Goal: Navigation & Orientation: Find specific page/section

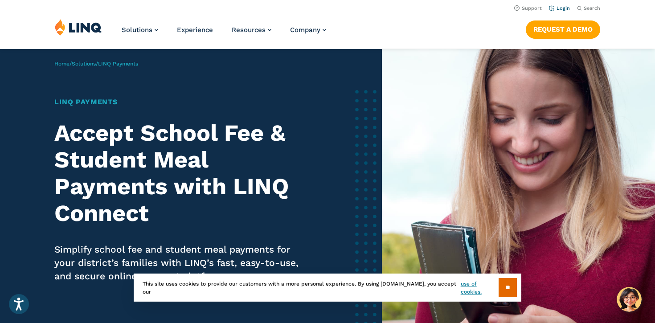
click at [564, 9] on link "Login" at bounding box center [559, 8] width 21 height 6
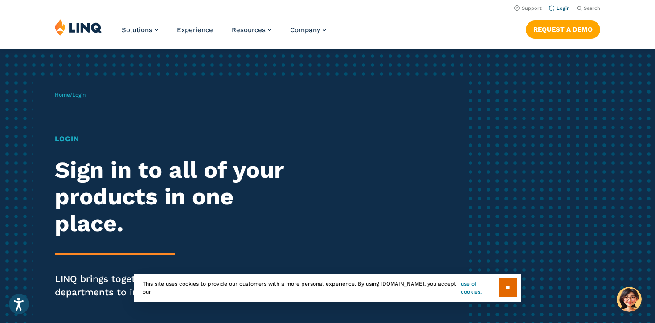
click at [561, 10] on link "Login" at bounding box center [559, 8] width 21 height 6
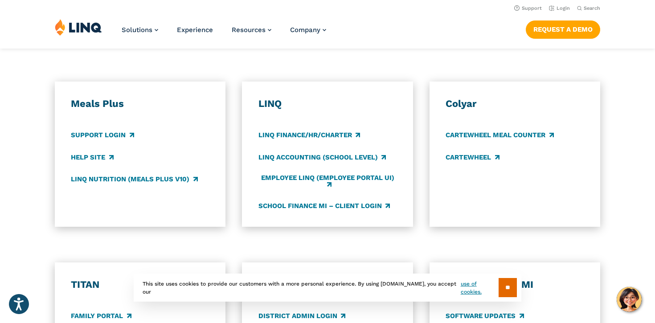
scroll to position [481, 0]
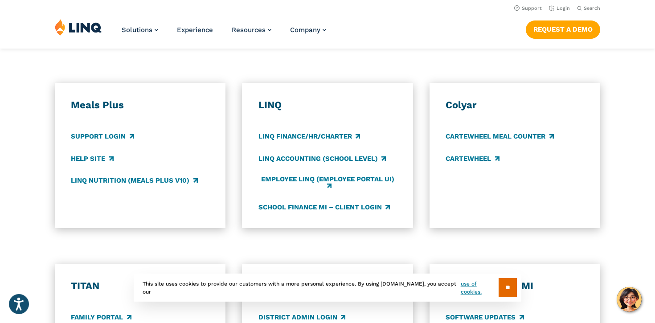
click at [89, 128] on div "Meals Plus Support Login Help Site LINQ Nutrition (Meals Plus v10)" at bounding box center [140, 155] width 138 height 113
click at [95, 133] on link "Support Login" at bounding box center [102, 137] width 63 height 10
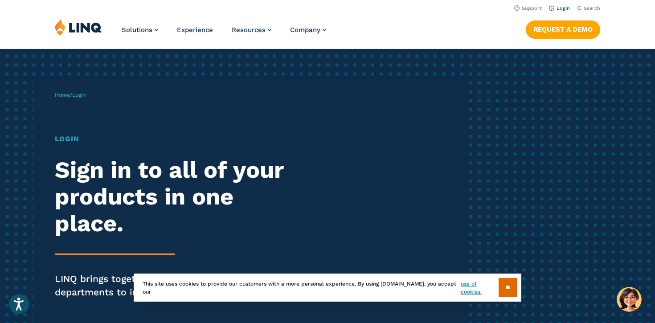
click at [561, 9] on link "Login" at bounding box center [559, 8] width 21 height 6
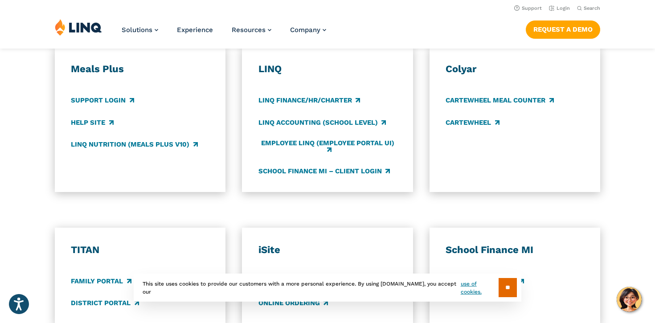
scroll to position [311, 0]
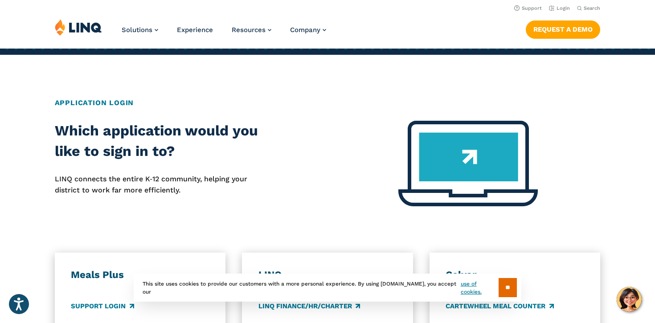
click at [83, 31] on img at bounding box center [78, 27] width 47 height 17
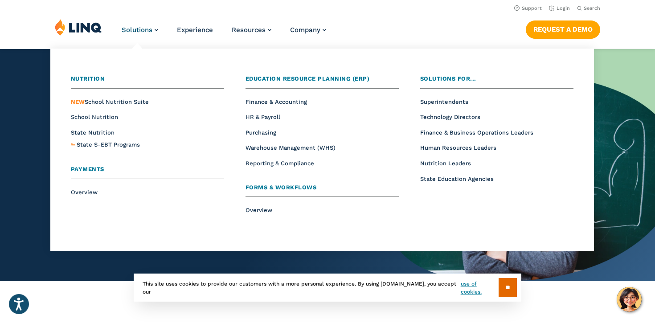
click at [94, 170] on span "Payments" at bounding box center [87, 169] width 33 height 7
